Goal: Communication & Community: Share content

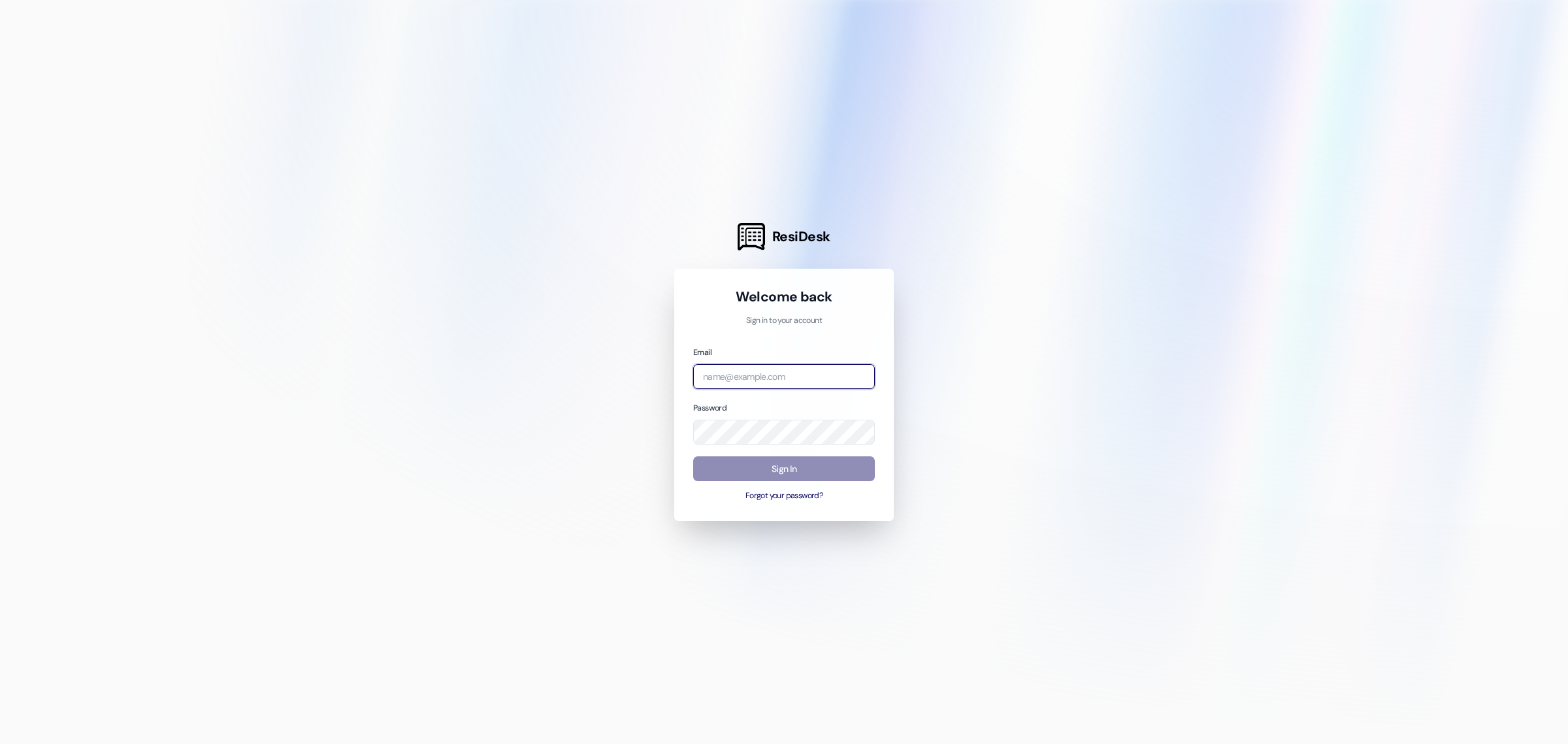
type input "[EMAIL_ADDRESS][DOMAIN_NAME]"
click at [737, 468] on button "Sign In" at bounding box center [784, 468] width 181 height 25
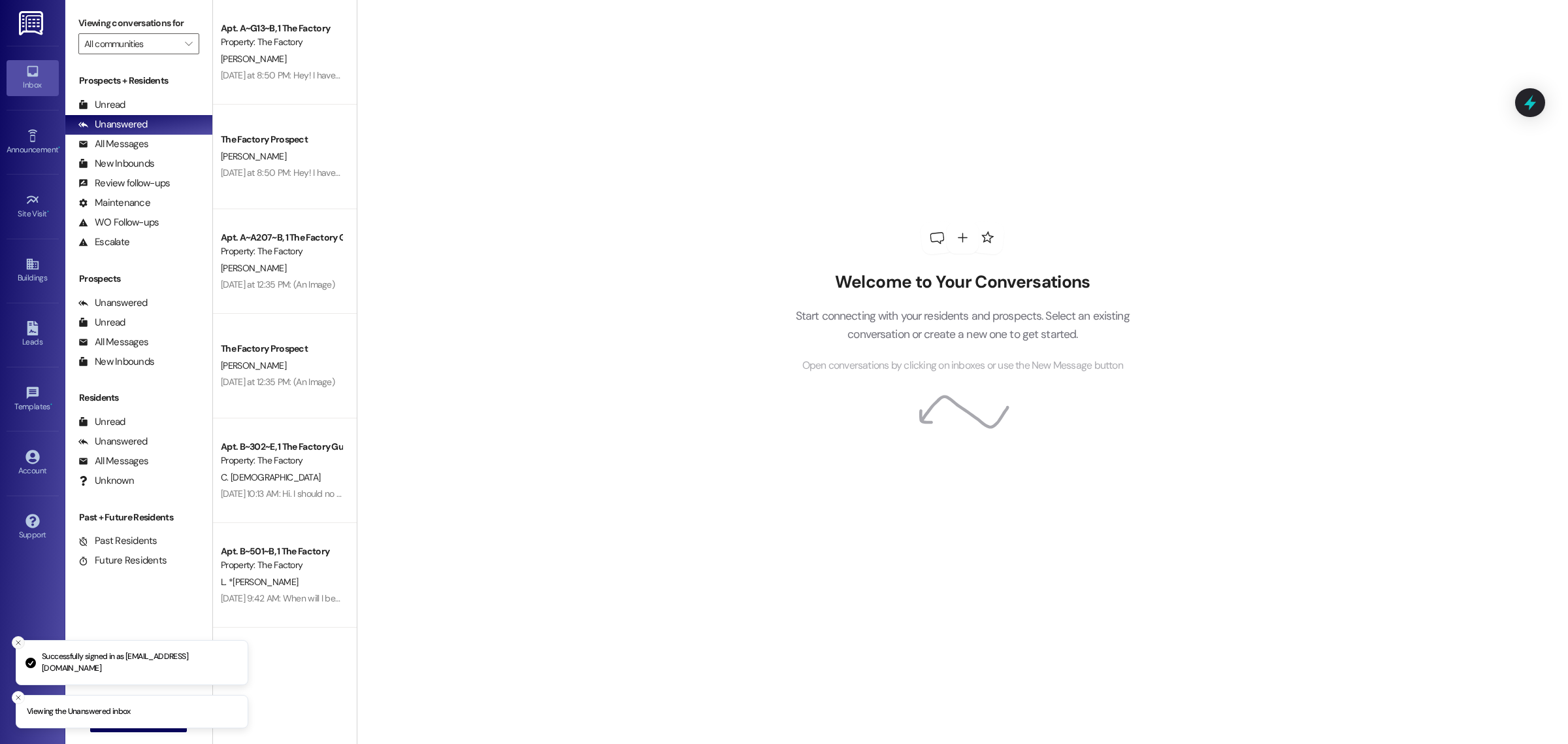
click at [15, 639] on icon "Close toast" at bounding box center [19, 643] width 8 height 8
click at [15, 694] on icon "Close toast" at bounding box center [19, 697] width 8 height 8
click at [119, 724] on span "New Message" at bounding box center [146, 721] width 54 height 14
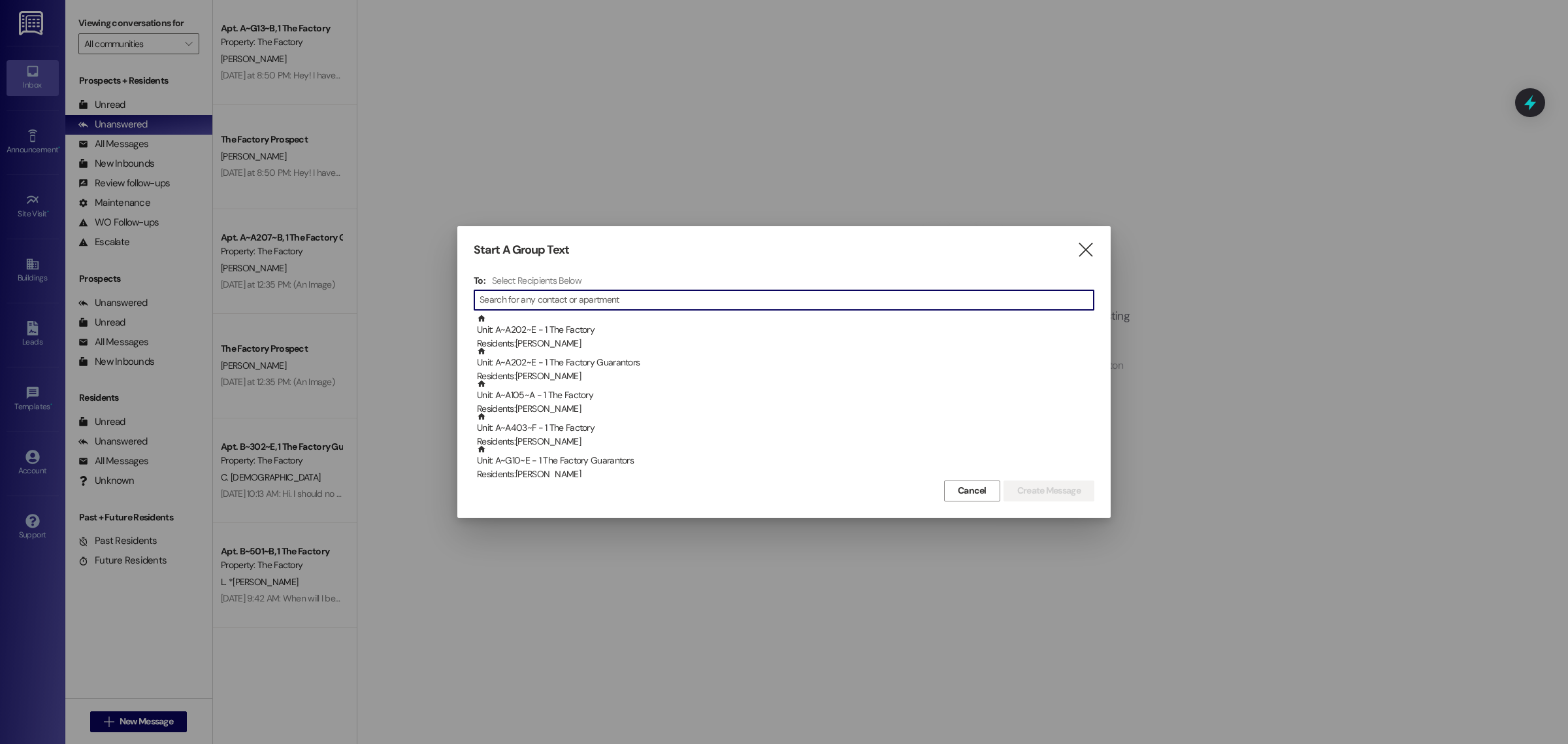
click at [1096, 243] on div "Start A Group Text  To: Select Recipients Below  Unit: A~A202~E - 1 The Facto…" at bounding box center [784, 372] width 653 height 291
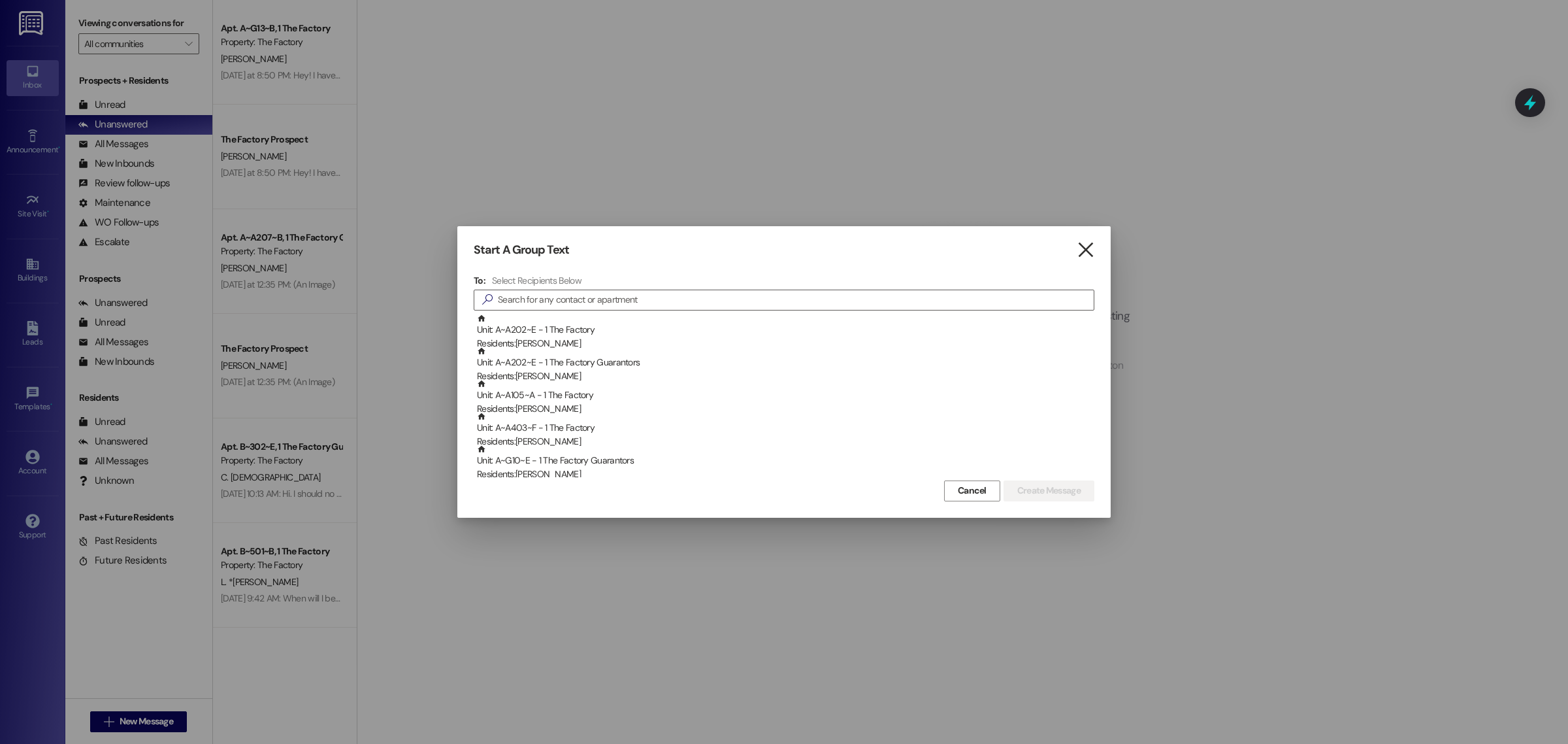
click at [1086, 243] on icon "" at bounding box center [1086, 249] width 18 height 14
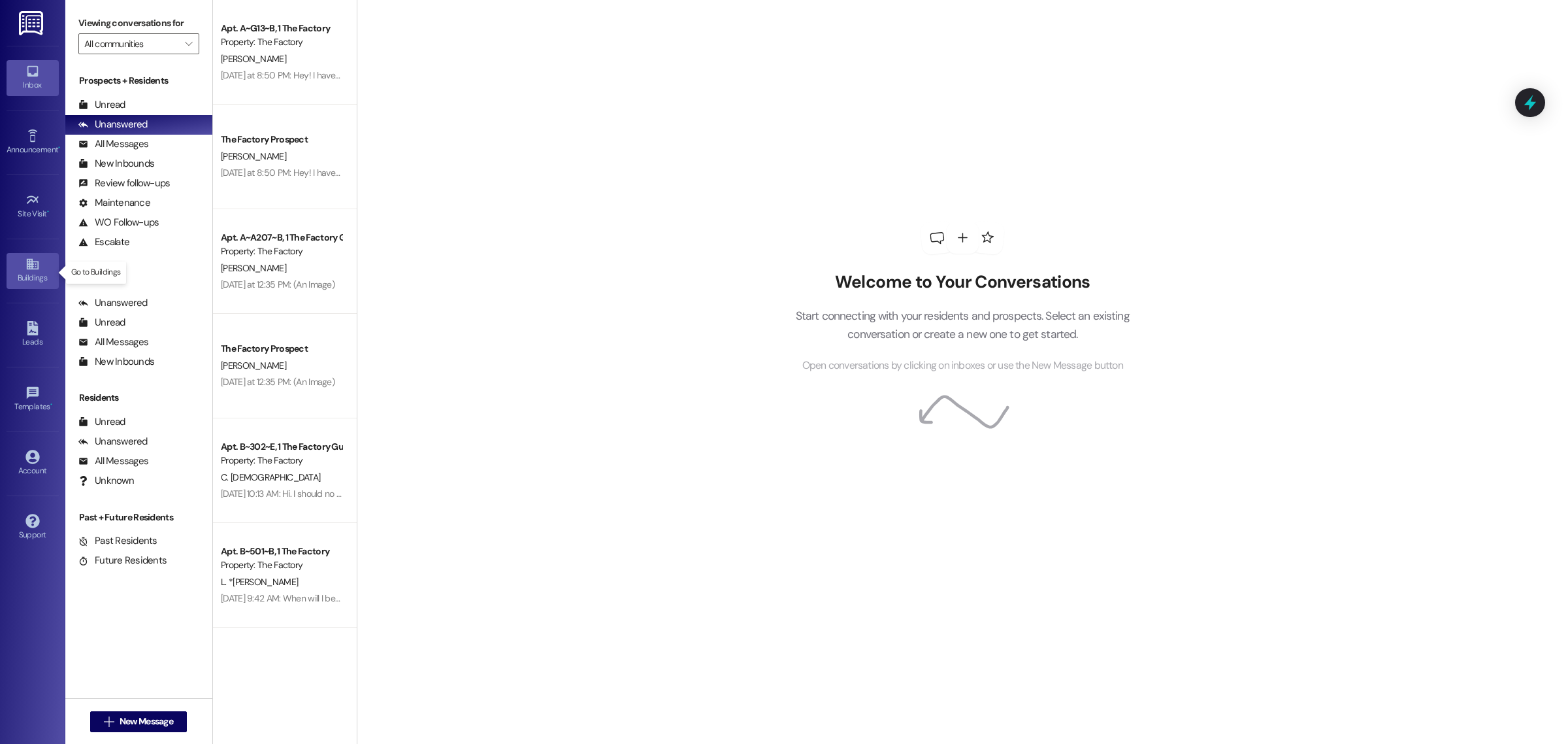
click at [24, 281] on div "Buildings" at bounding box center [33, 278] width 65 height 13
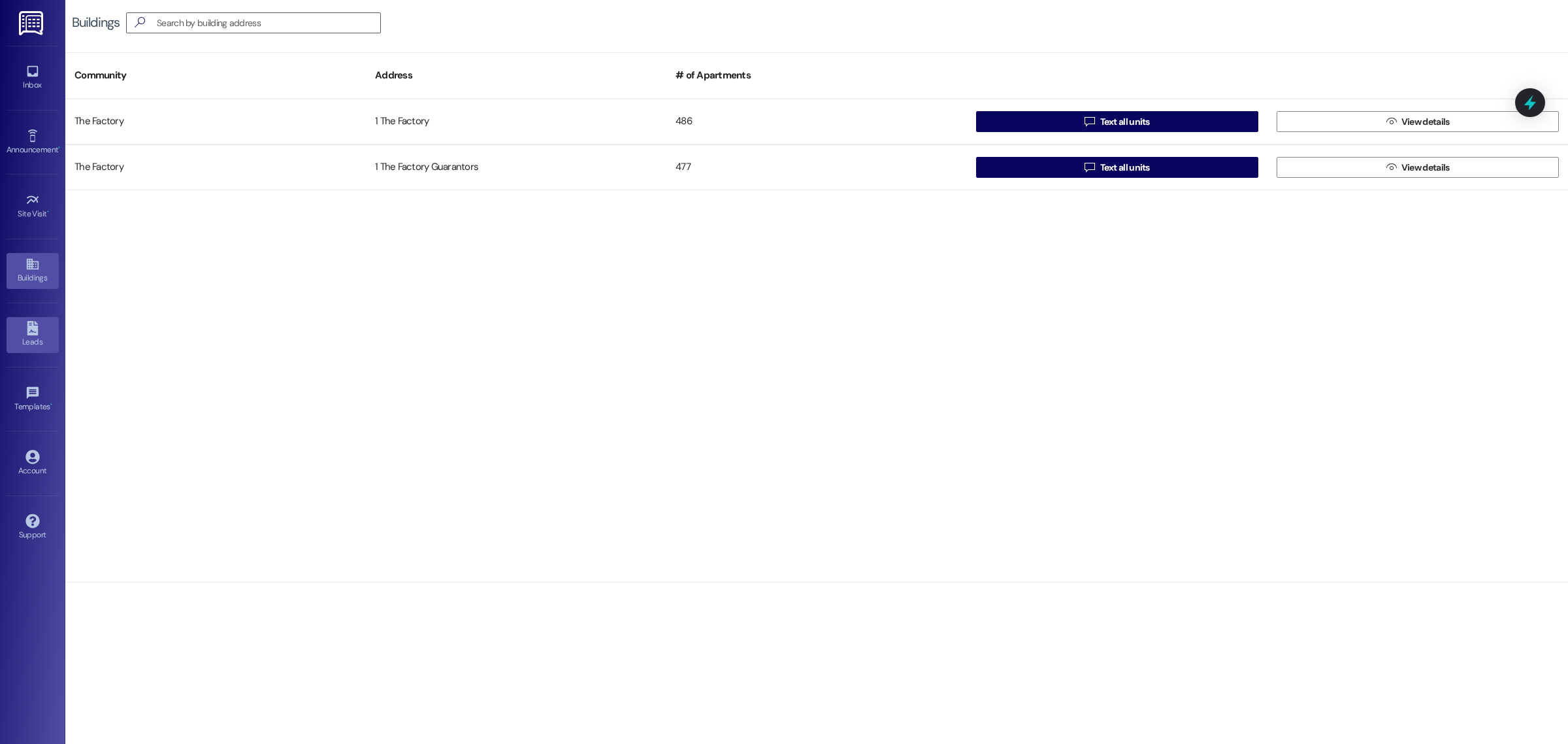
click at [21, 347] on div "Leads" at bounding box center [33, 342] width 65 height 13
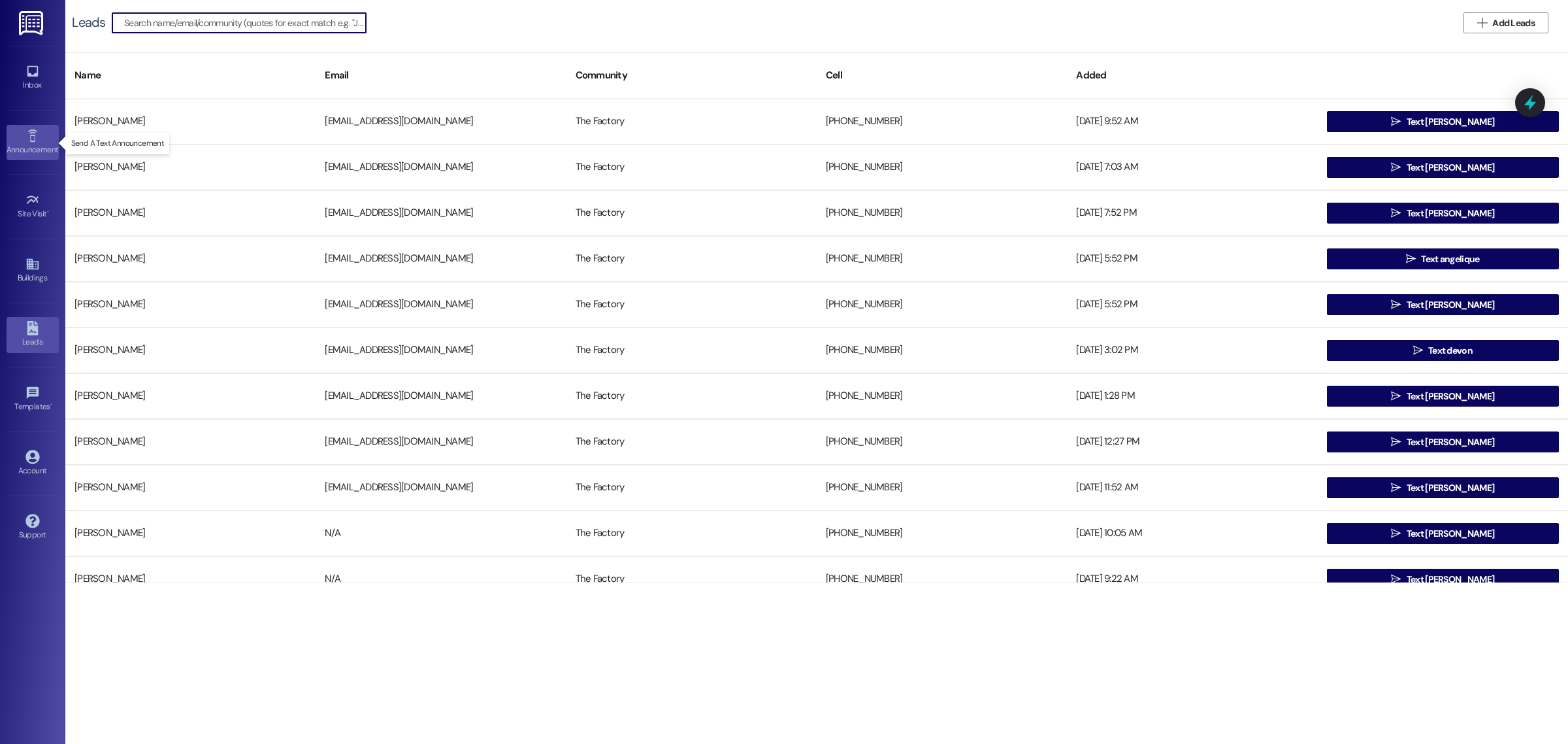
click at [34, 135] on icon at bounding box center [32, 135] width 9 height 12
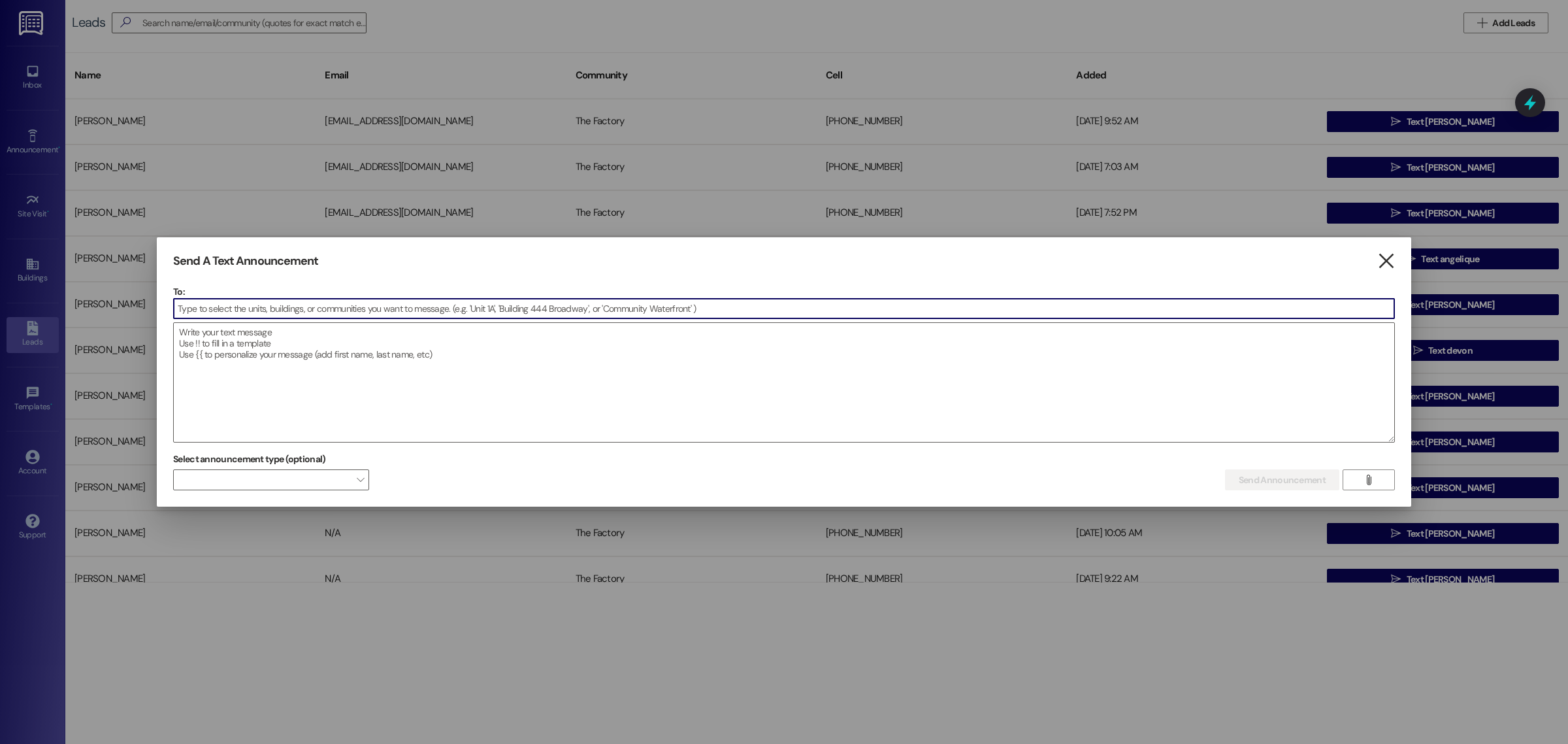
click at [1382, 254] on icon "" at bounding box center [1387, 261] width 18 height 14
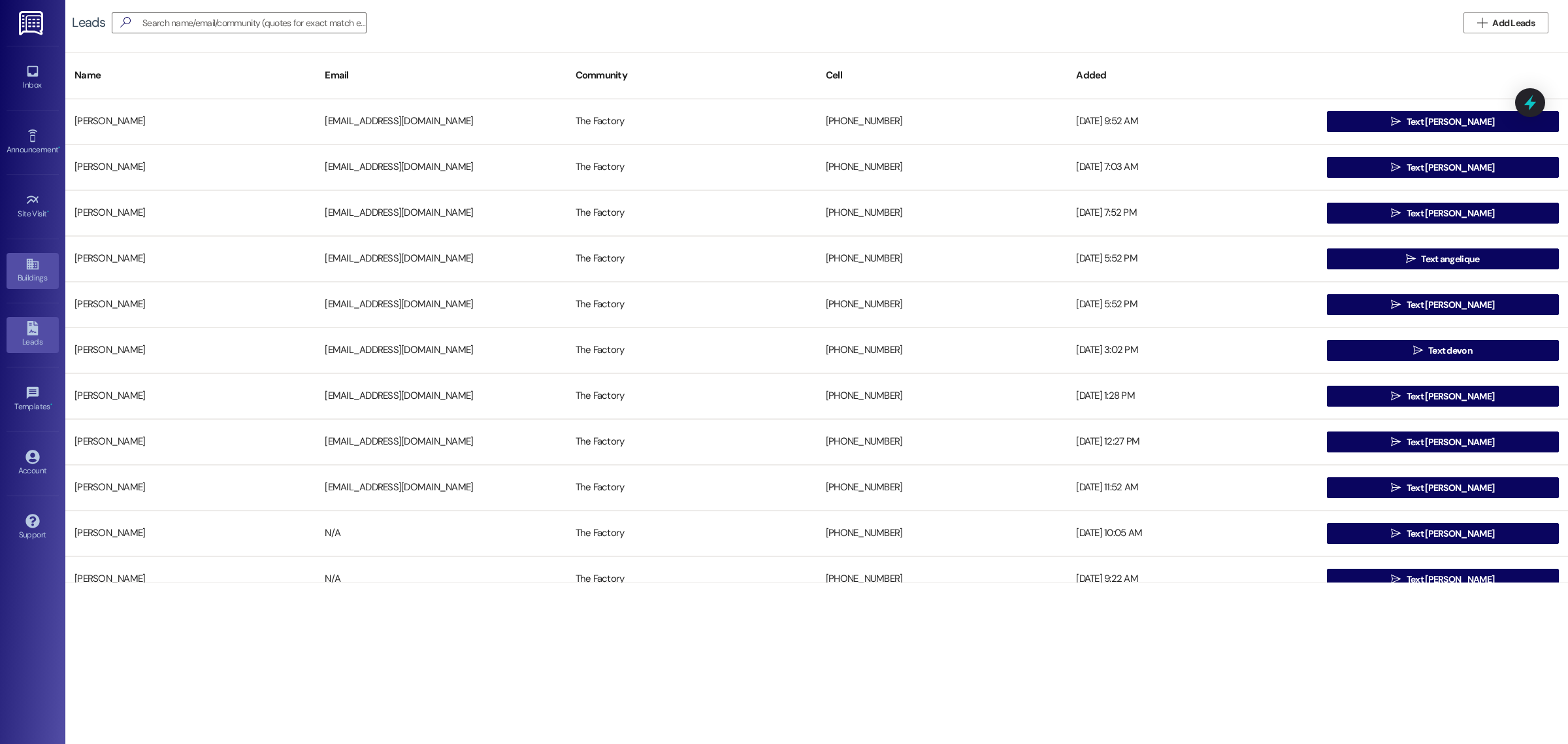
click at [31, 276] on div "Buildings" at bounding box center [33, 278] width 65 height 13
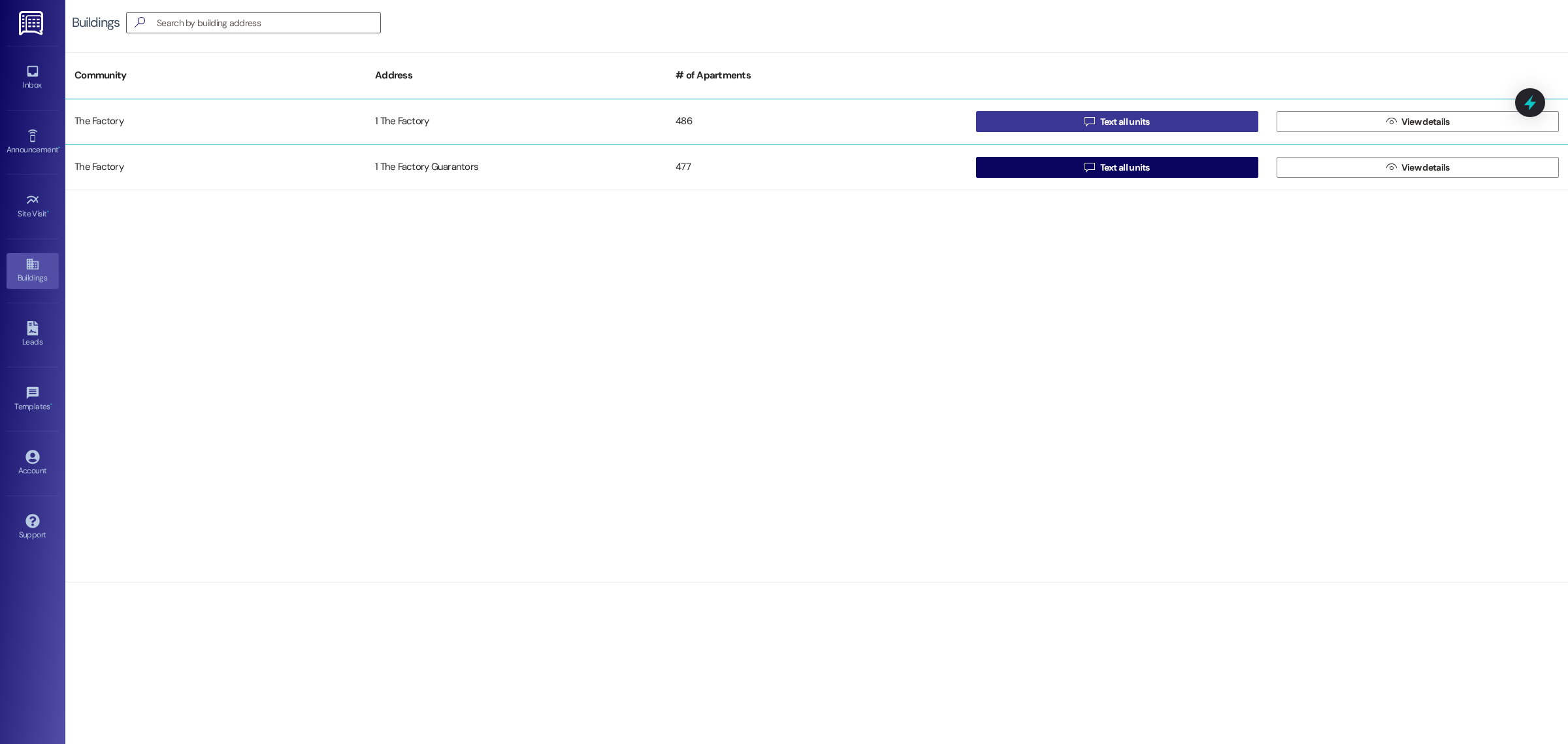
click at [1044, 115] on button " Text all units" at bounding box center [1117, 122] width 282 height 21
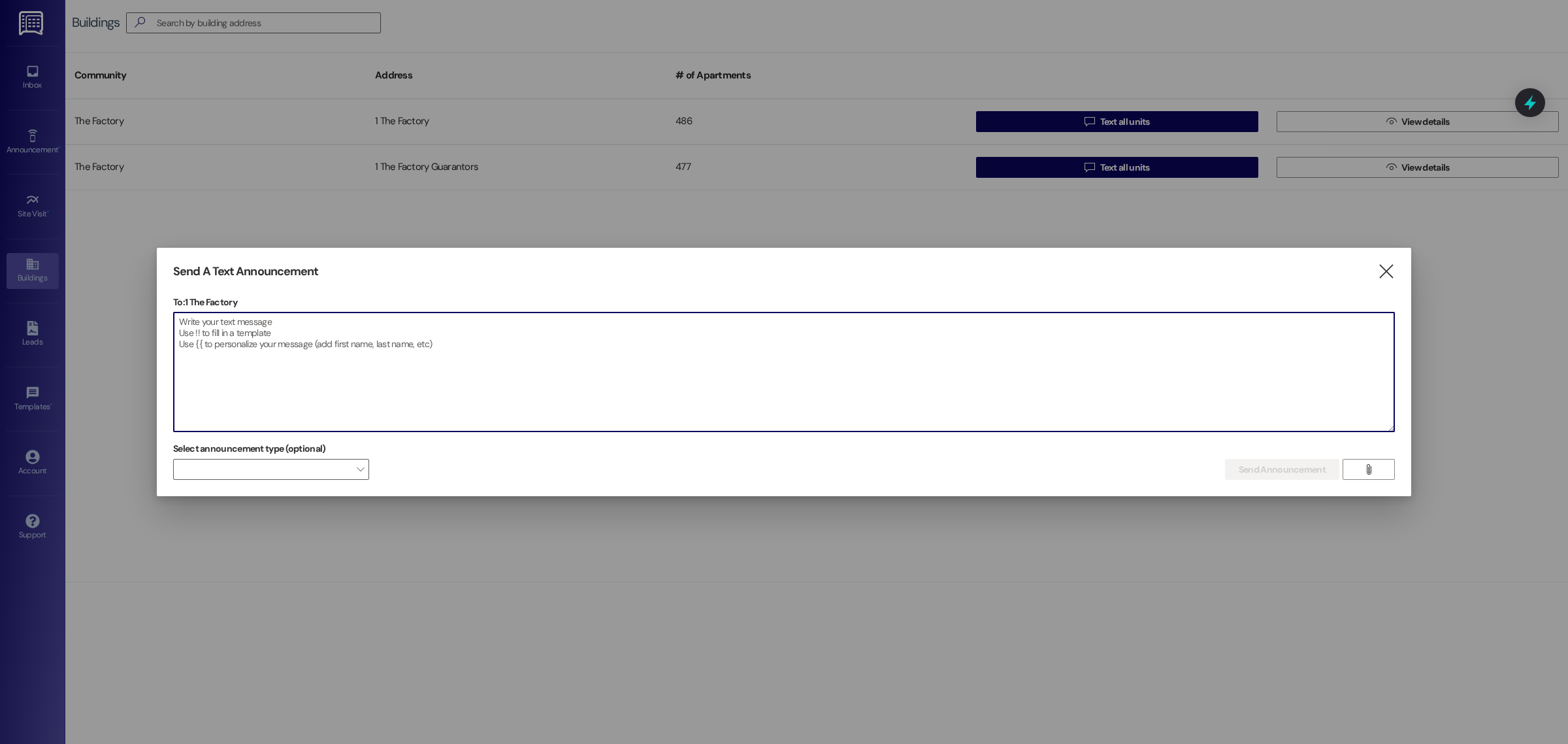
click at [267, 381] on textarea at bounding box center [784, 371] width 1221 height 119
paste textarea "Hey everyone! Both the top and bottom hot tubs are temporarily closed while we …"
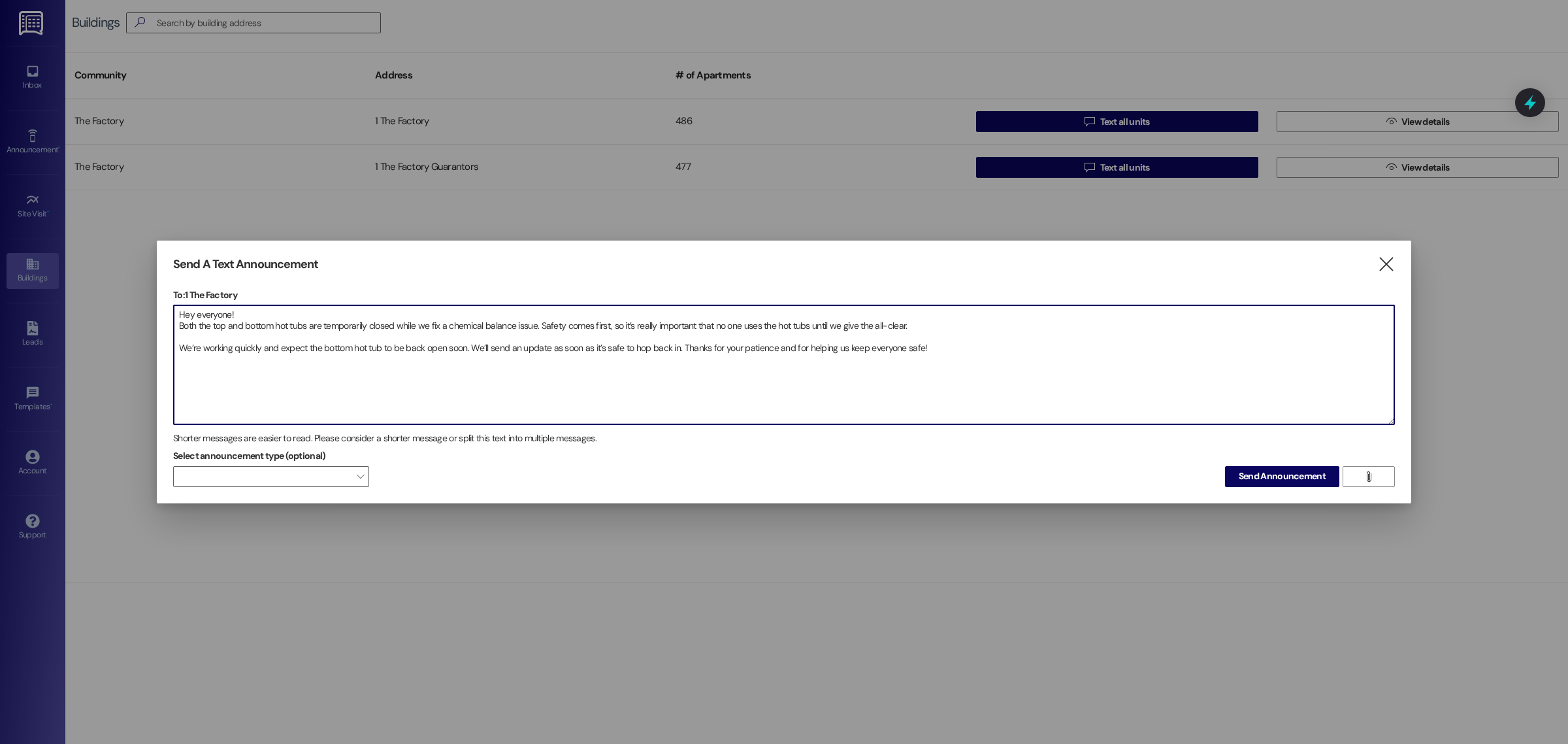
click at [177, 352] on textarea "Hey everyone! Both the top and bottom hot tubs are temporarily closed while we …" at bounding box center [784, 364] width 1221 height 119
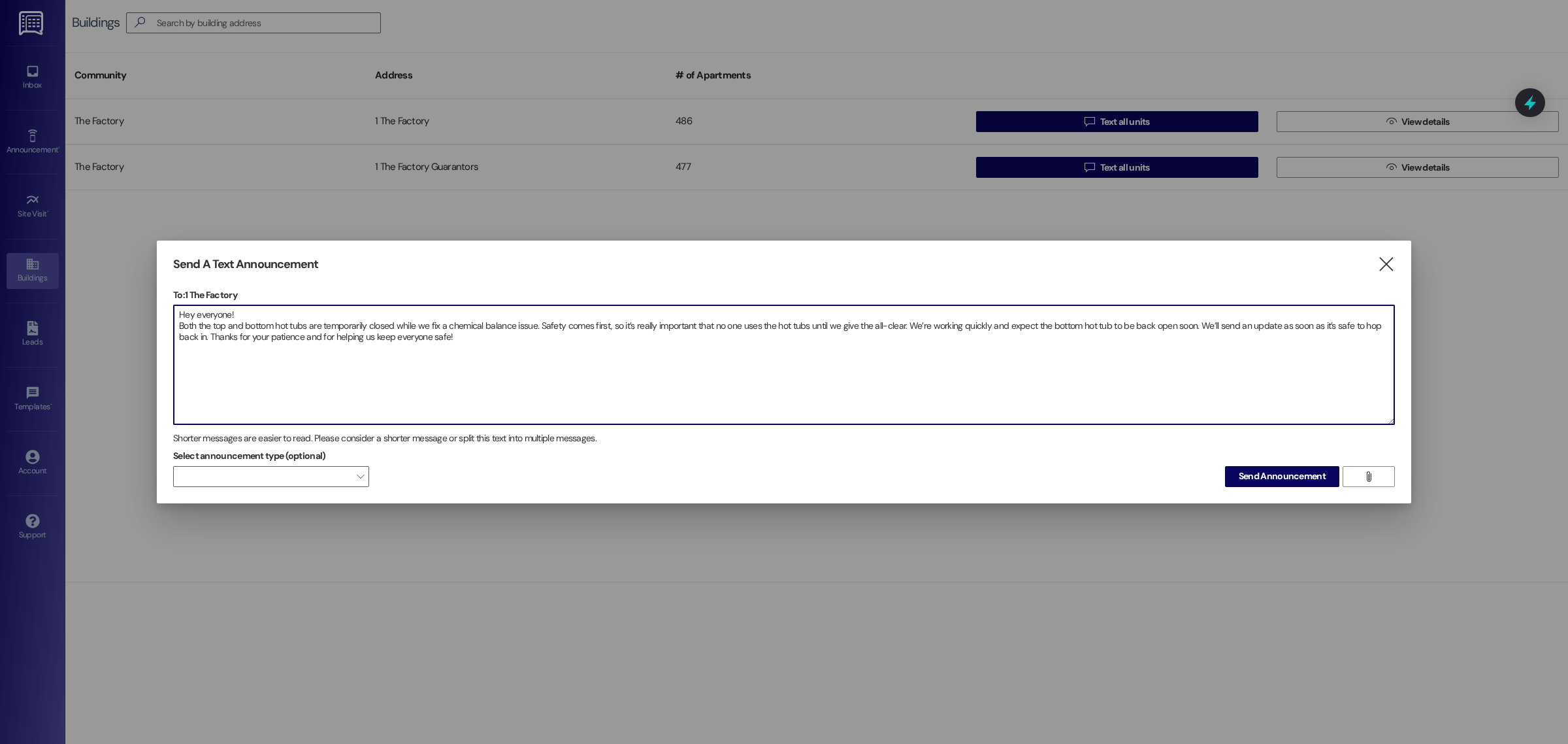
click at [175, 325] on textarea "Hey everyone! Both the top and bottom hot tubs are temporarily closed while we …" at bounding box center [784, 364] width 1221 height 119
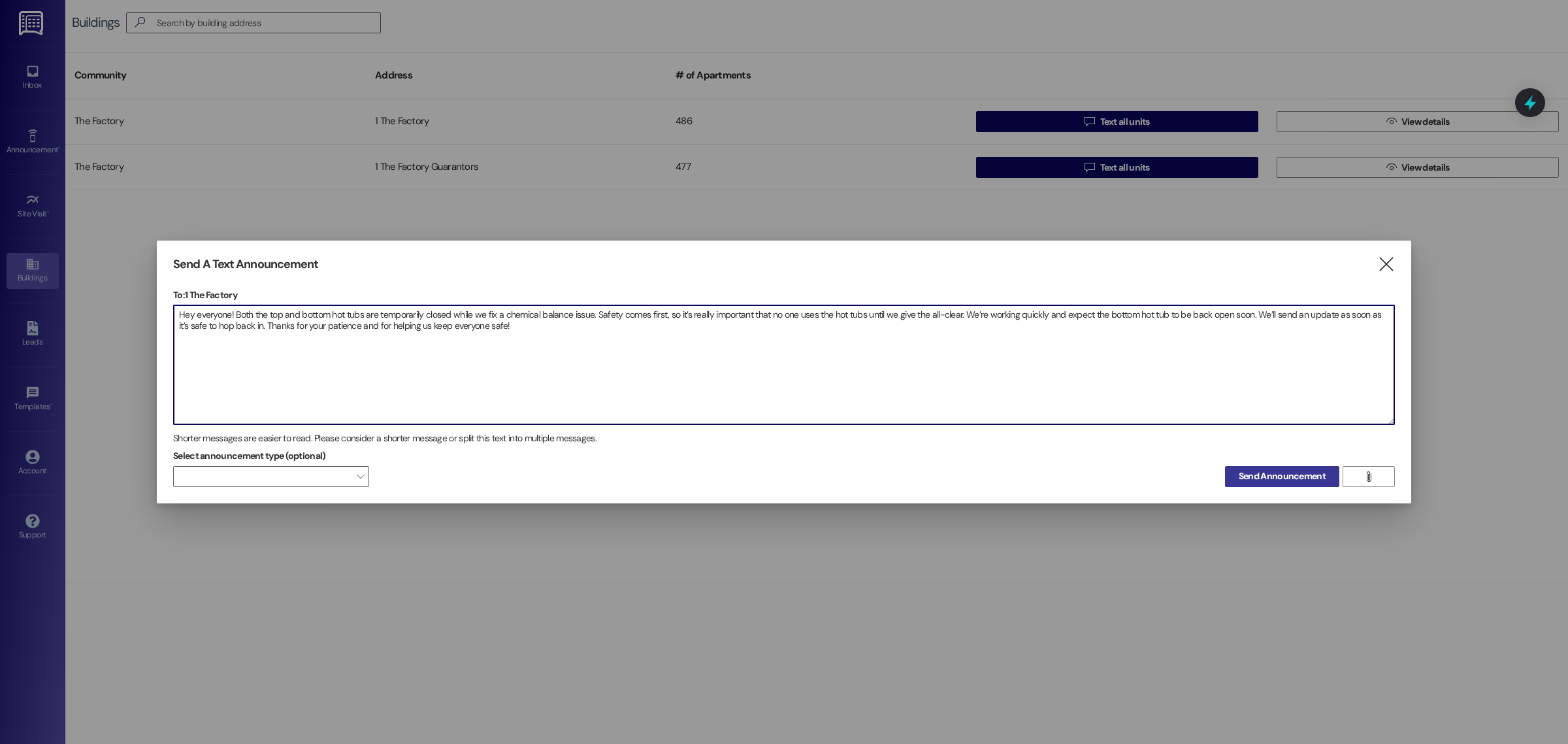
type textarea "Hey everyone! Both the top and bottom hot tubs are temporarily closed while we …"
click at [1269, 482] on span "Send Announcement" at bounding box center [1283, 476] width 87 height 14
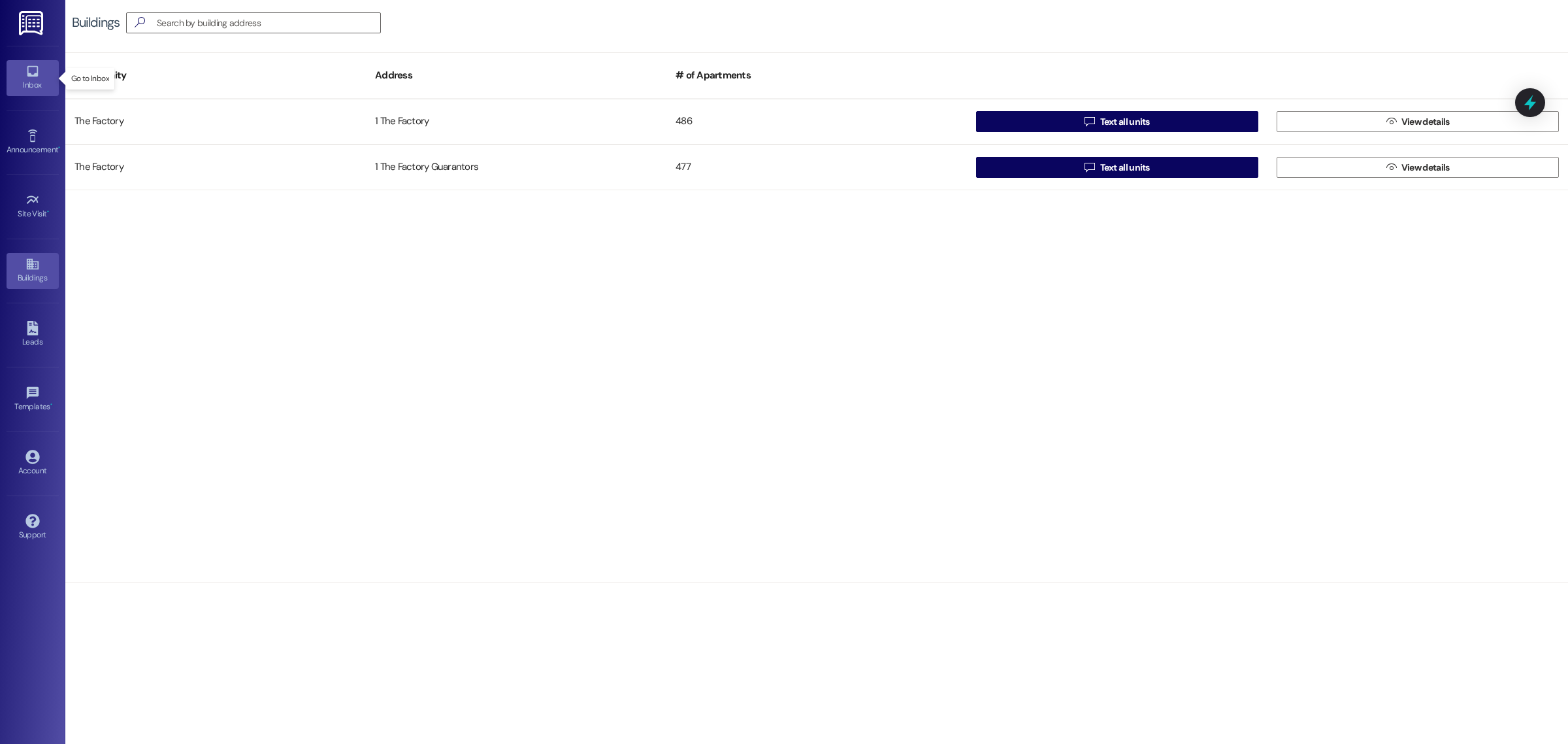
click at [36, 79] on div "Inbox" at bounding box center [33, 85] width 65 height 13
